Goal: Find specific page/section: Find specific page/section

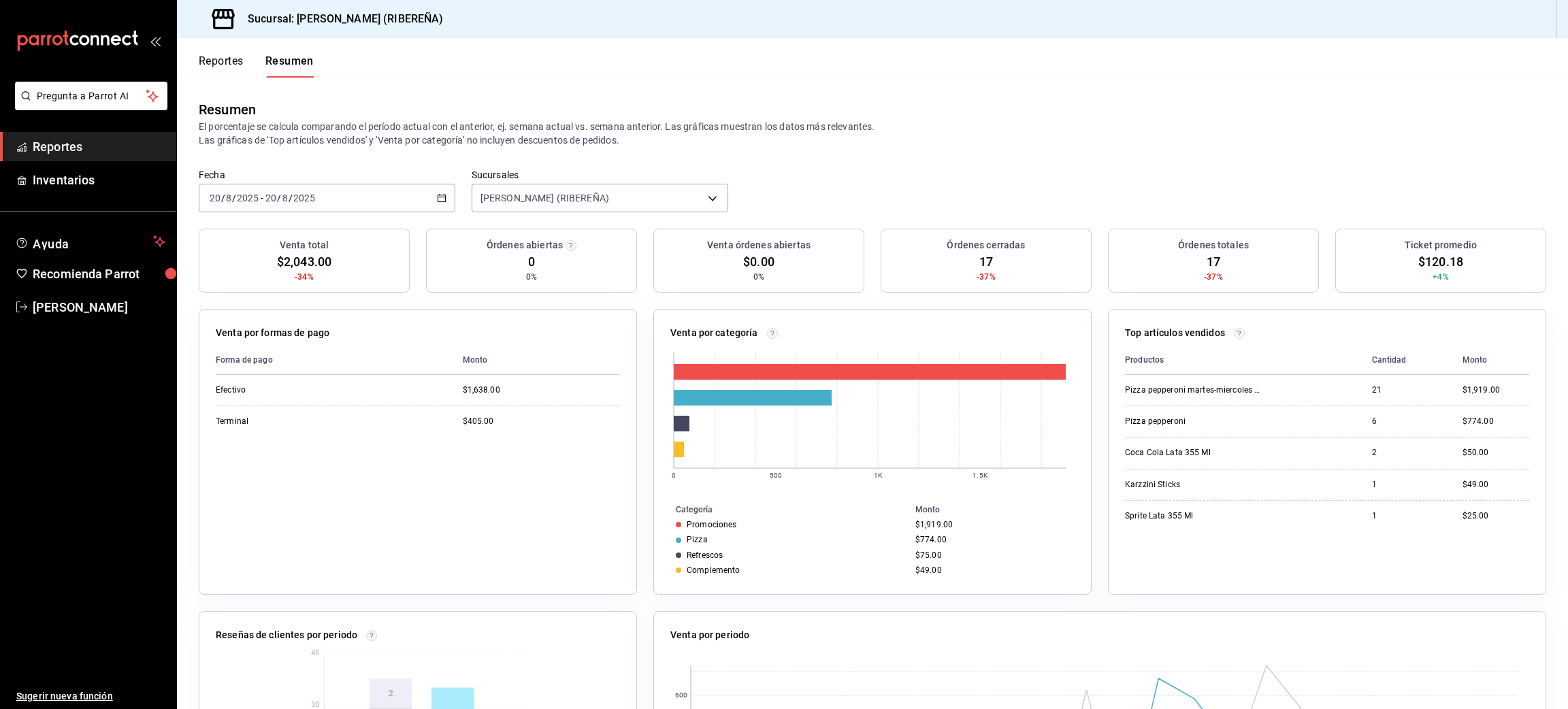
drag, startPoint x: 210, startPoint y: 49, endPoint x: 223, endPoint y: 59, distance: 16.4
click at [223, 59] on div "Reportes Resumen" at bounding box center [245, 58] width 137 height 39
click at [223, 59] on button "Reportes" at bounding box center [221, 66] width 45 height 23
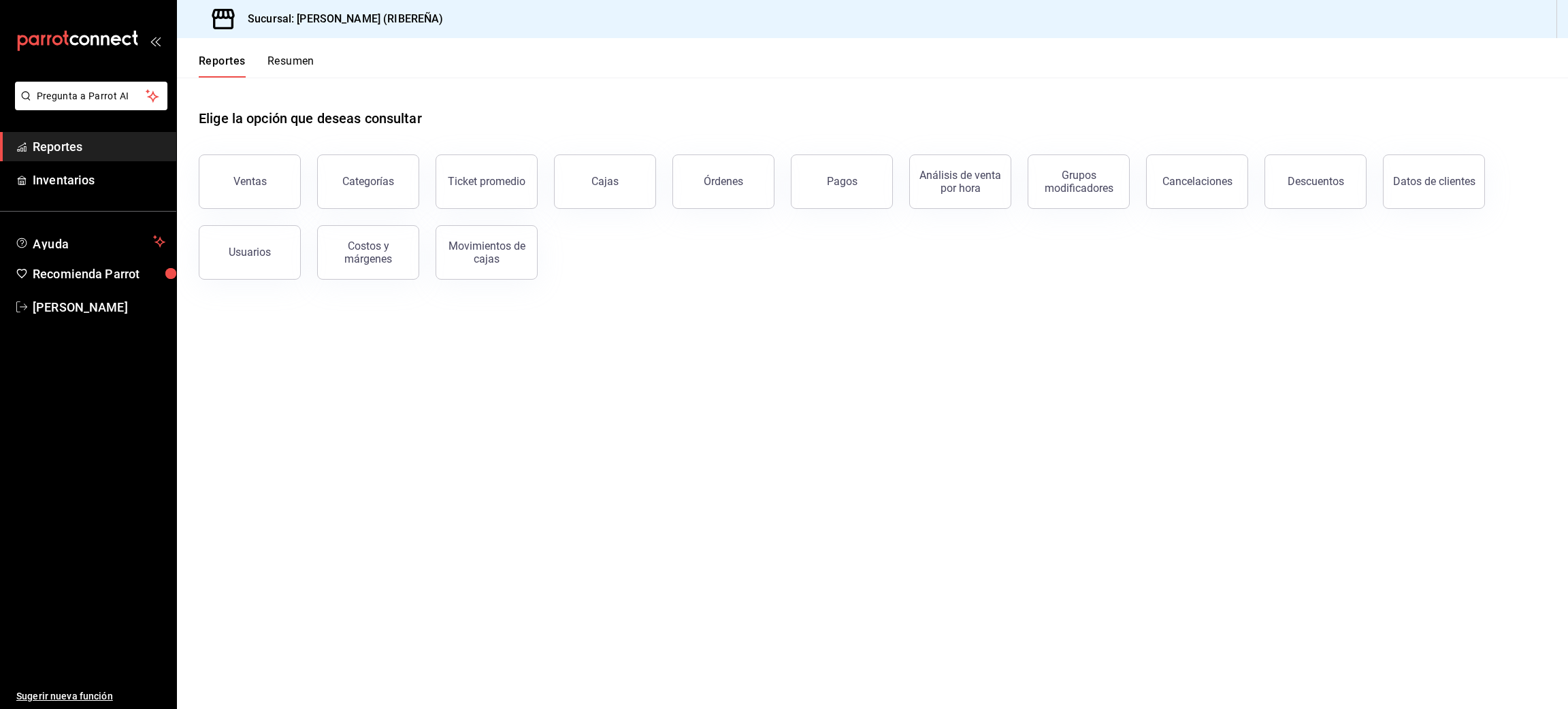
click at [218, 77] on div "Elige la opción que deseas consultar" at bounding box center [872, 107] width 1348 height 60
click at [273, 175] on button "Ventas" at bounding box center [249, 182] width 102 height 55
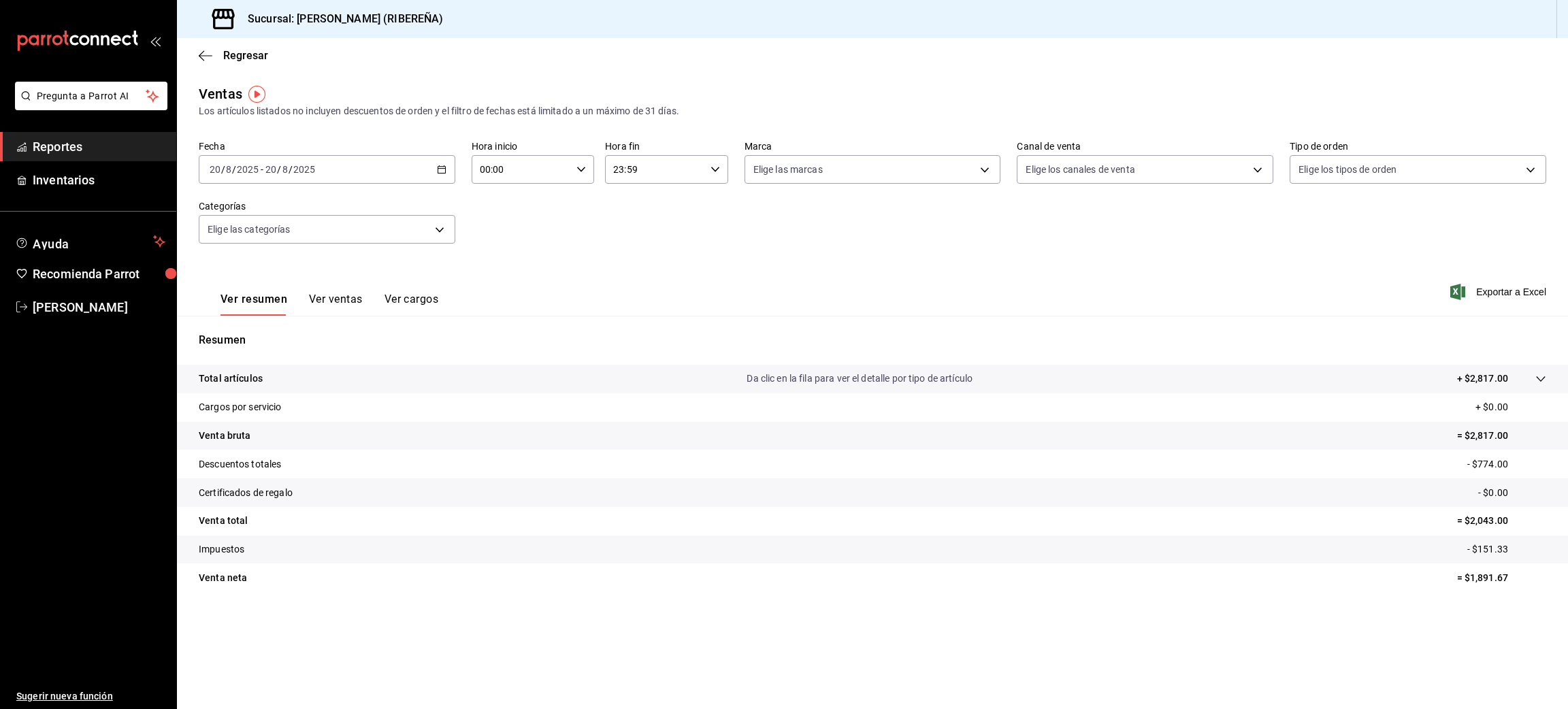
click at [354, 300] on button "Ver ventas" at bounding box center [336, 304] width 54 height 23
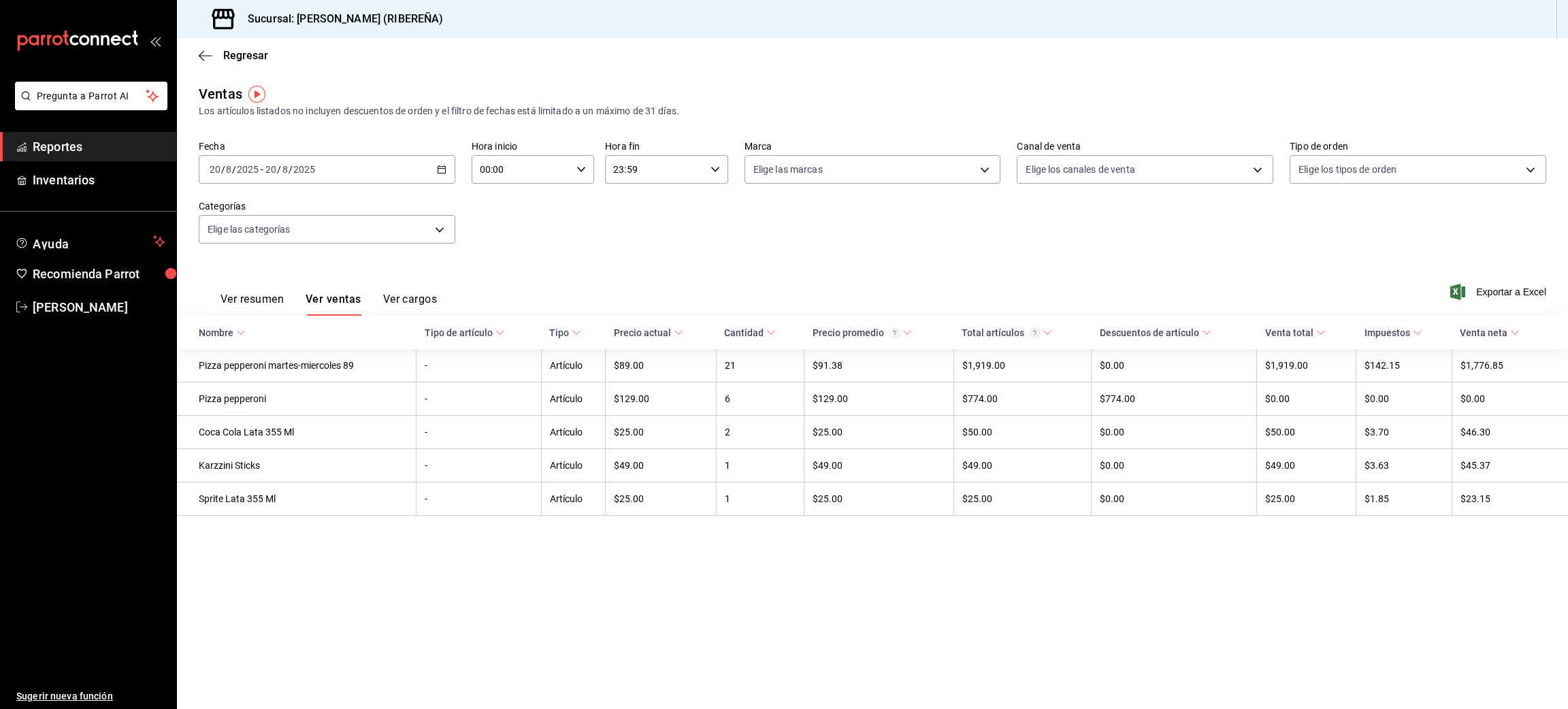
click at [197, 55] on div "Regresar" at bounding box center [872, 55] width 1391 height 34
click at [202, 55] on icon "button" at bounding box center [205, 55] width 13 height 12
